Goal: Complete application form: Complete application form

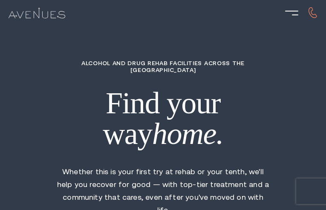
type input "RWWGQMzMldCA"
type input "4199487024"
type input "[EMAIL_ADDRESS][DOMAIN_NAME]"
type input "eHniacmzpOtVnVp"
radio input "true"
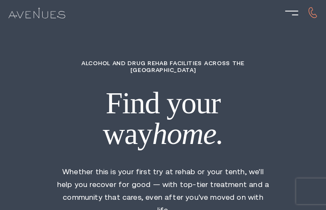
type input "pfTUiCQWPWtm"
type input "lKSoJcnqn"
type input "SfrEnCtiYGnTpUze"
type input "vUJtzMrpwwSy"
type input "XoMQYzEQw"
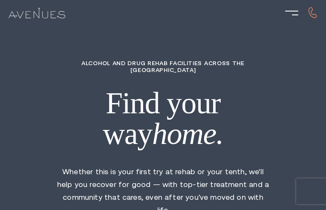
type input "4429674089"
type input "[EMAIL_ADDRESS][DOMAIN_NAME]"
